Goal: Task Accomplishment & Management: Complete application form

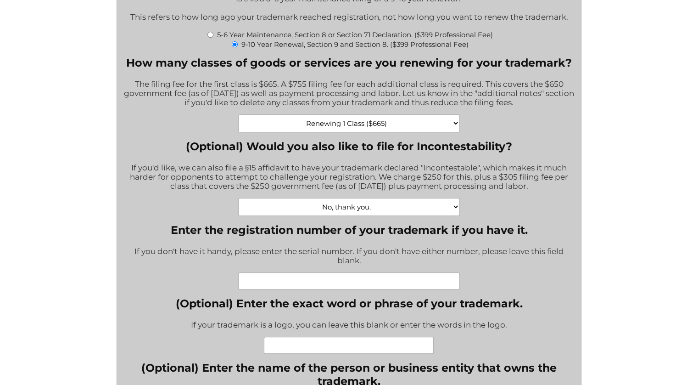
scroll to position [367, 0]
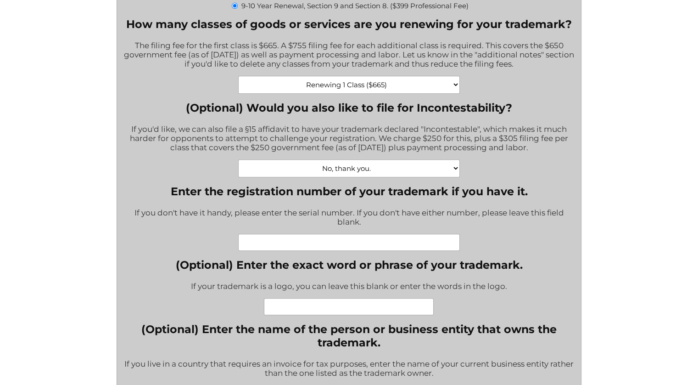
click at [268, 246] on input "Enter the registration number of your trademark if you have it." at bounding box center [348, 242] width 221 height 17
paste input "4830581"
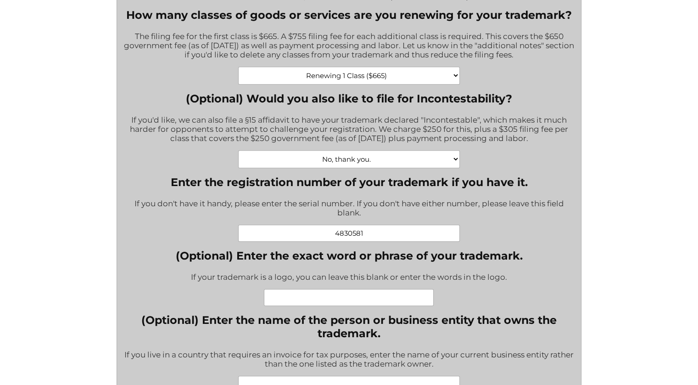
scroll to position [413, 0]
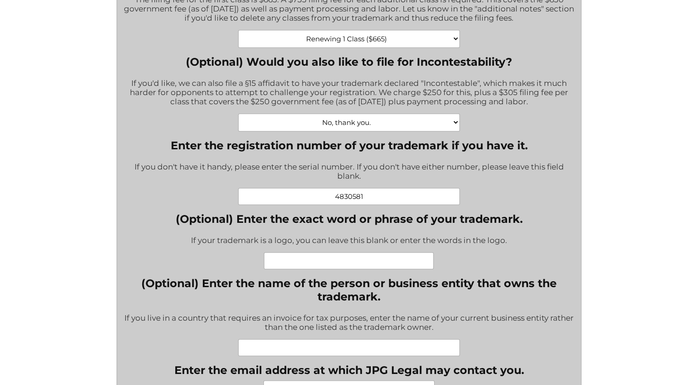
type input "4830581"
click at [342, 263] on input "(Optional) Enter the exact word or phrase of your trademark." at bounding box center [349, 260] width 170 height 17
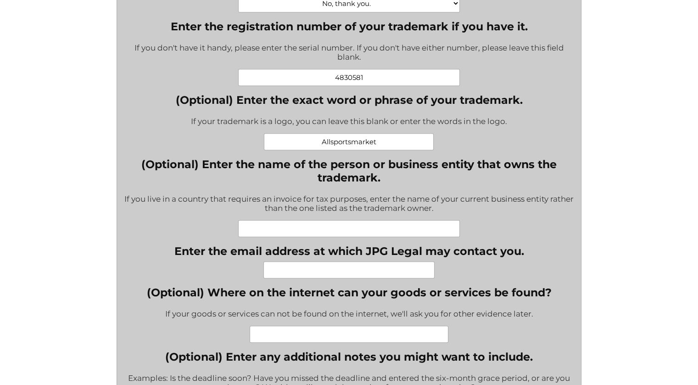
scroll to position [551, 0]
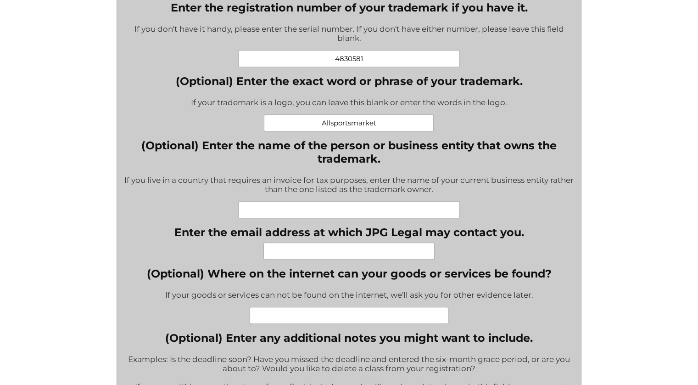
type input "Allsportsmarket"
click at [297, 214] on input "(Optional) Enter the name of the person or business entity that owns the tradem…" at bounding box center [348, 209] width 221 height 17
type input "Crystal World Holdings, Inc."
type input "[EMAIL_ADDRESS][DOMAIN_NAME]"
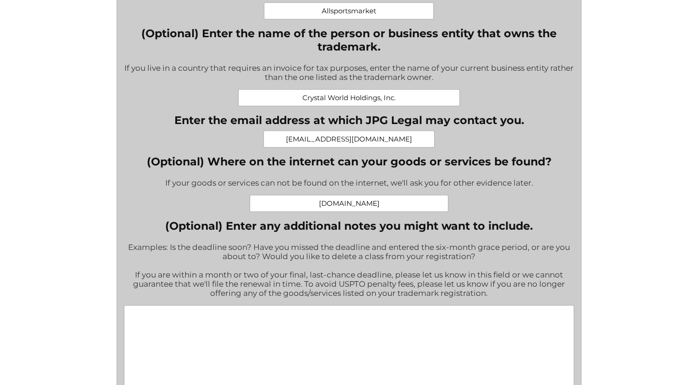
scroll to position [688, 0]
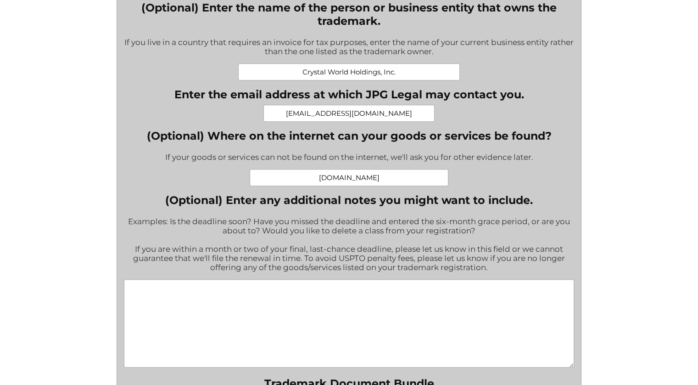
type input "[DOMAIN_NAME]"
click at [200, 303] on textarea "(Optional) Enter any additional notes you might want to include." at bounding box center [349, 323] width 450 height 88
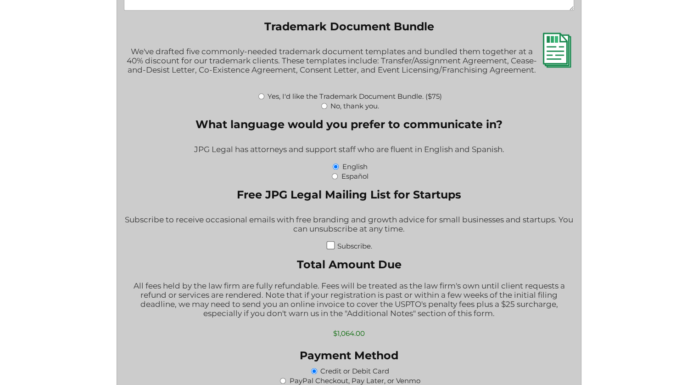
scroll to position [1056, 0]
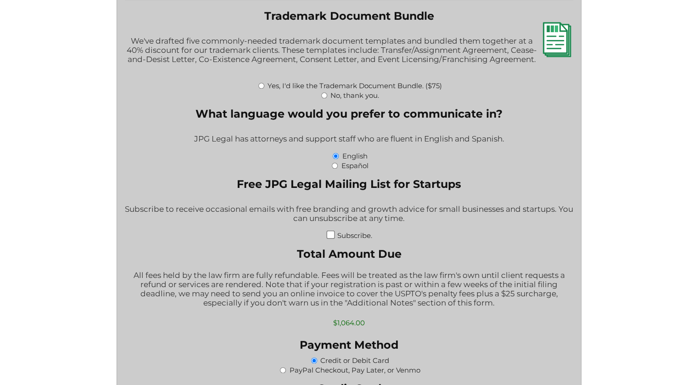
click at [323, 98] on input "No, thank you." at bounding box center [324, 95] width 6 height 6
radio input "true"
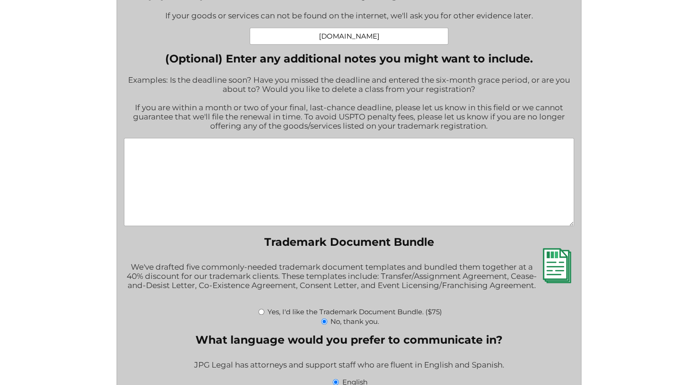
scroll to position [751, 0]
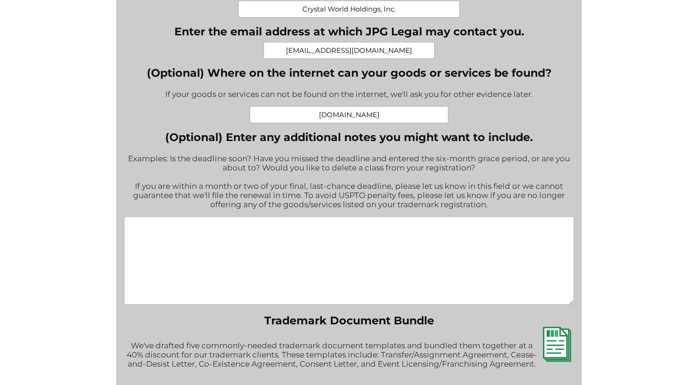
click at [165, 245] on textarea "(Optional) Enter any additional notes you might want to include." at bounding box center [349, 260] width 450 height 88
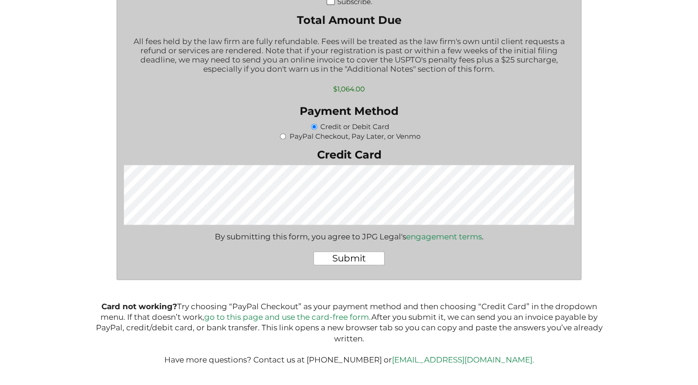
scroll to position [1302, 0]
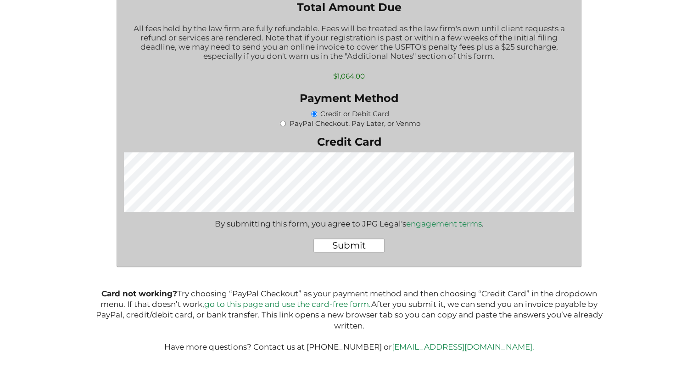
type textarea "DEADLINE IS [DATE] WITHOUT ADDITIONAL FEES."
